Goal: Check status: Check status

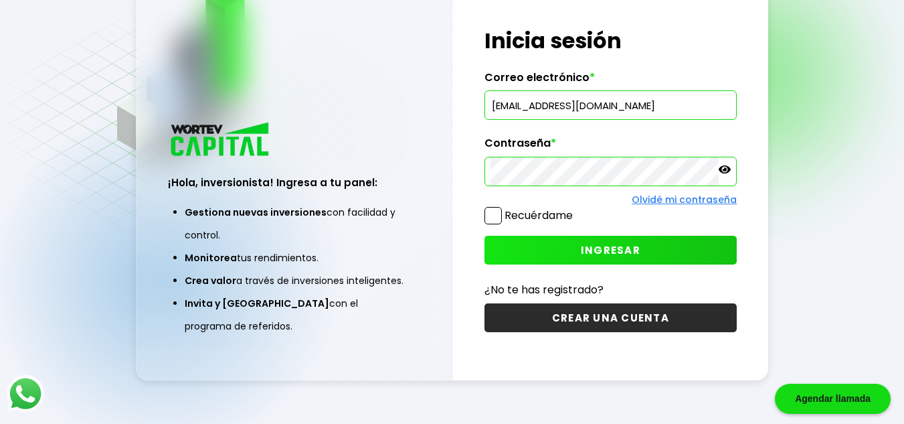
click at [588, 108] on input "[EMAIL_ADDRESS][DOMAIN_NAME]" at bounding box center [611, 105] width 241 height 28
type input "[PERSON_NAME][EMAIL_ADDRESS][DOMAIN_NAME]"
click at [729, 173] on icon at bounding box center [725, 169] width 12 height 12
click at [603, 253] on span "INGRESAR" at bounding box center [611, 250] width 60 height 14
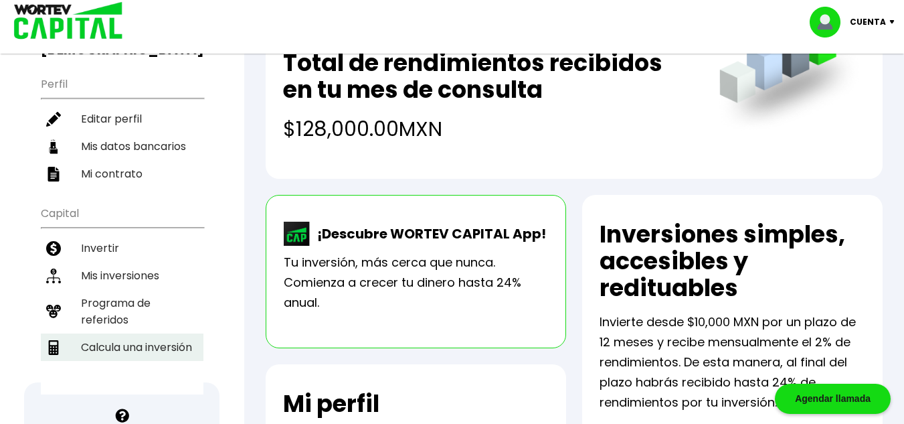
scroll to position [134, 0]
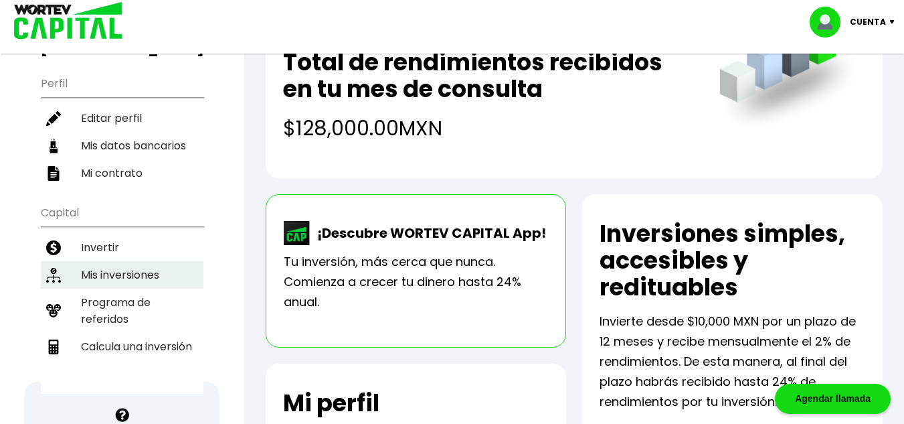
click at [137, 261] on li "Mis inversiones" at bounding box center [122, 274] width 163 height 27
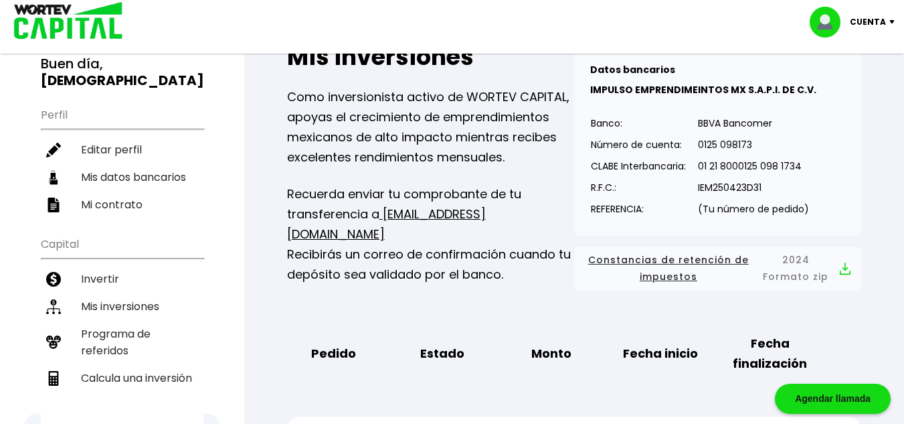
scroll to position [134, 0]
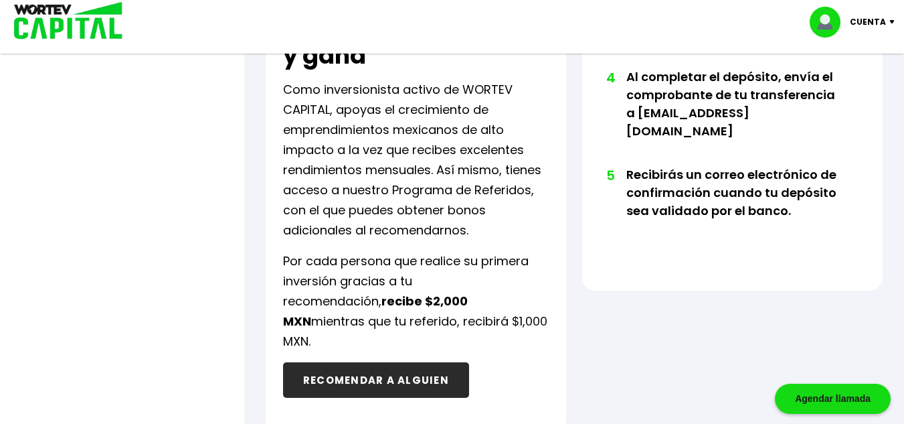
scroll to position [924, 0]
